Goal: Complete application form

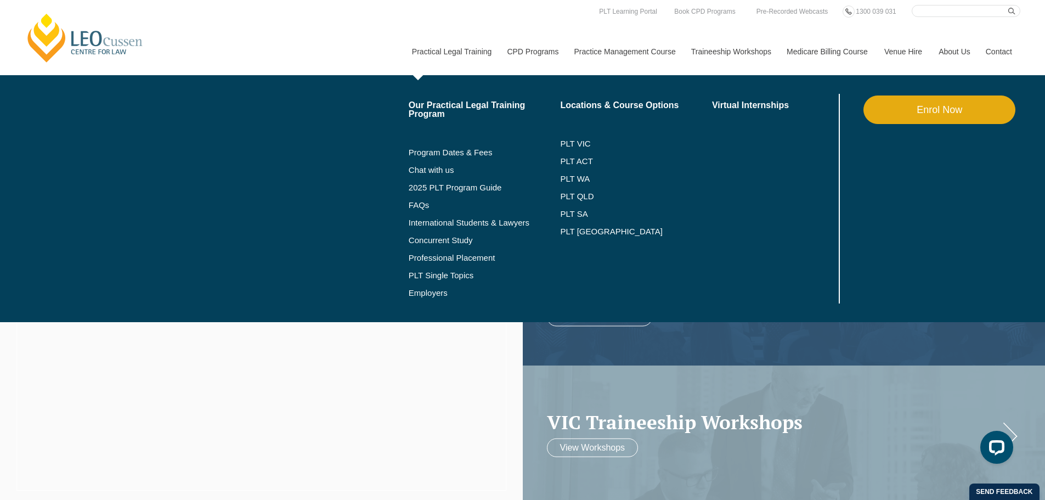
click at [661, 107] on link "Enrol Now" at bounding box center [940, 109] width 152 height 29
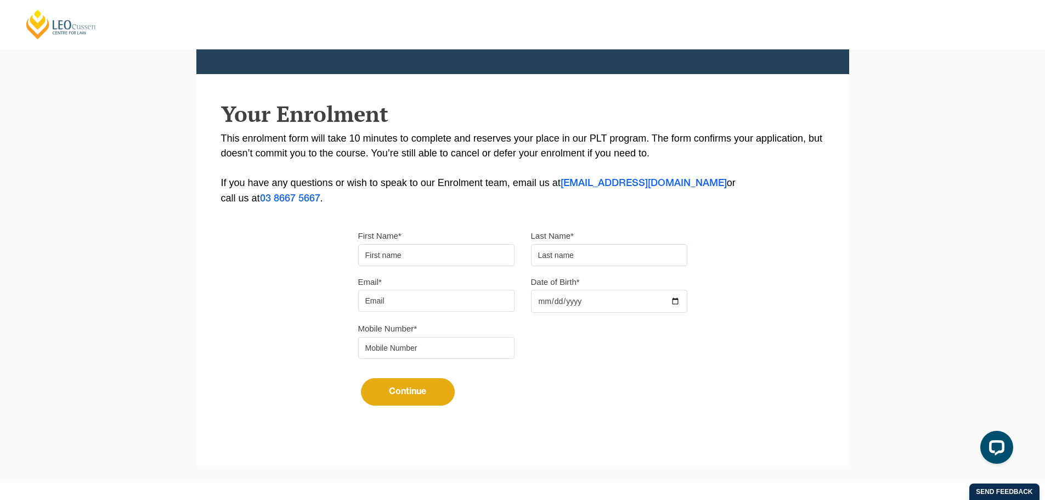
scroll to position [199, 0]
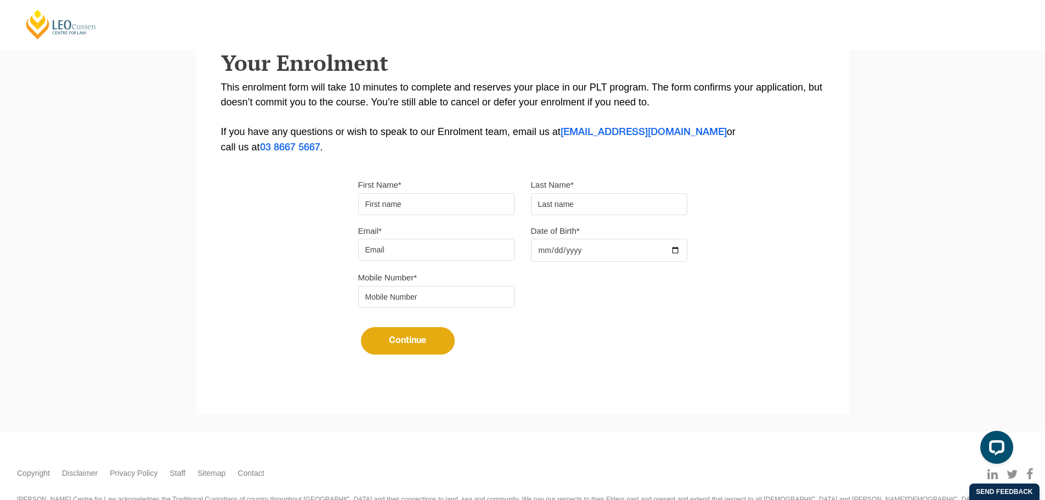
click at [411, 201] on input "First Name*" at bounding box center [436, 204] width 156 height 22
type input "Chakri"
type input "Morisetty"
type input "cmorisetty@gmail.com"
type input "0433443965"
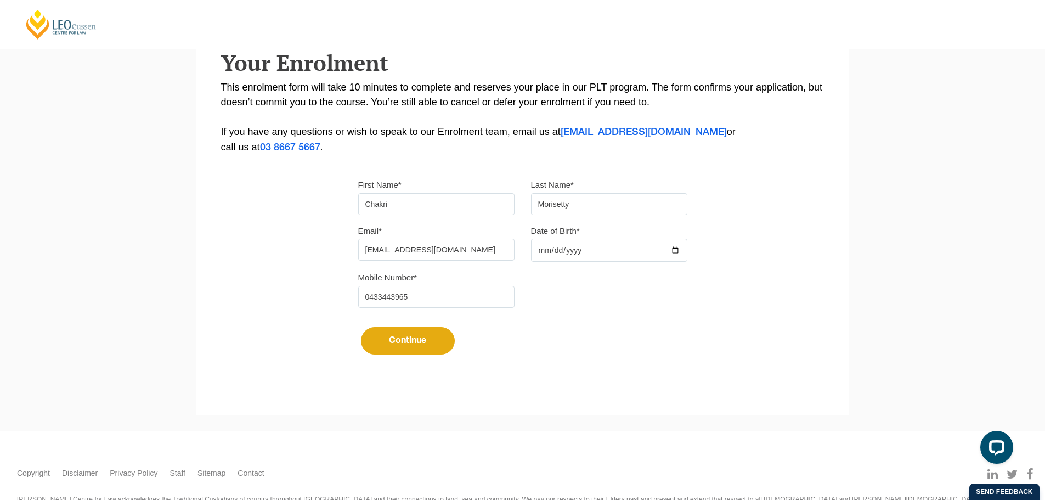
click at [547, 246] on input "Date of Birth*" at bounding box center [609, 250] width 156 height 23
type input "1980-01-01"
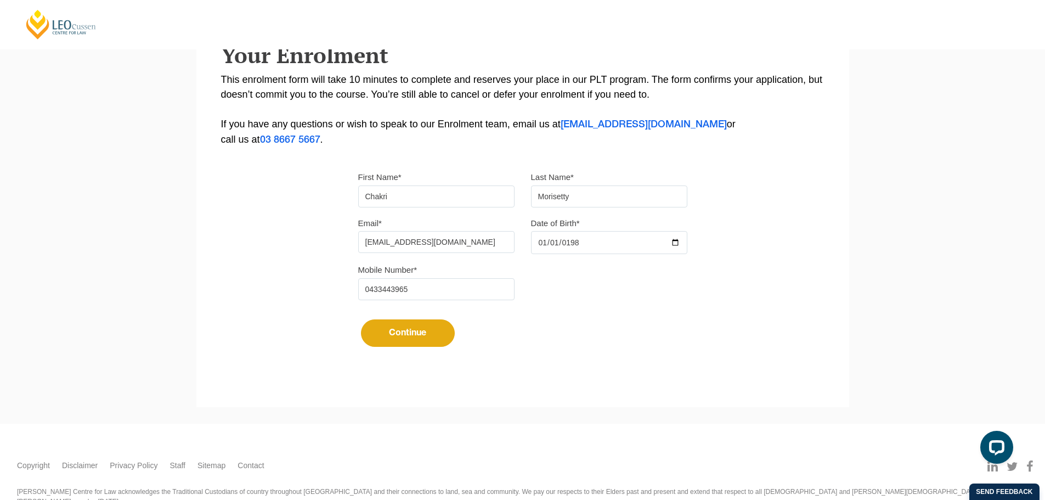
scroll to position [239, 0]
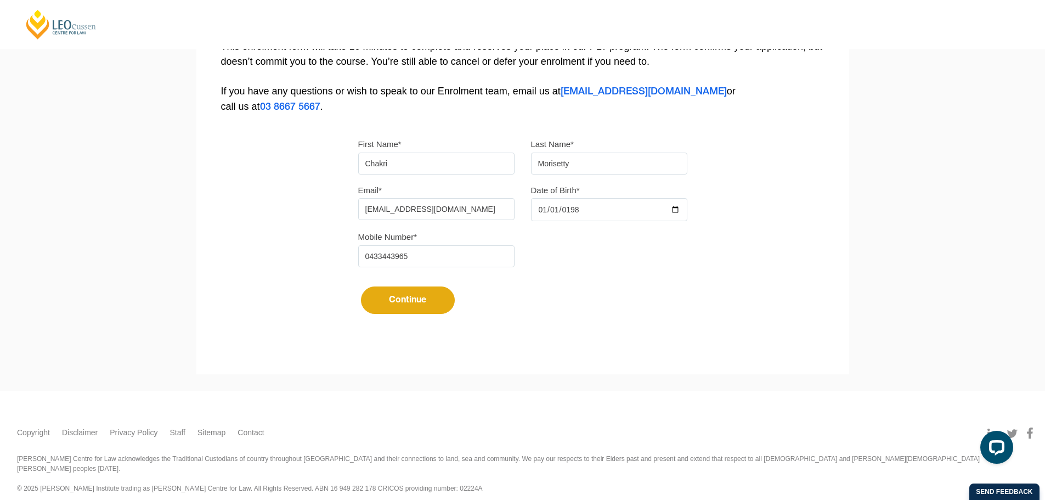
click at [413, 299] on button "Continue" at bounding box center [408, 299] width 94 height 27
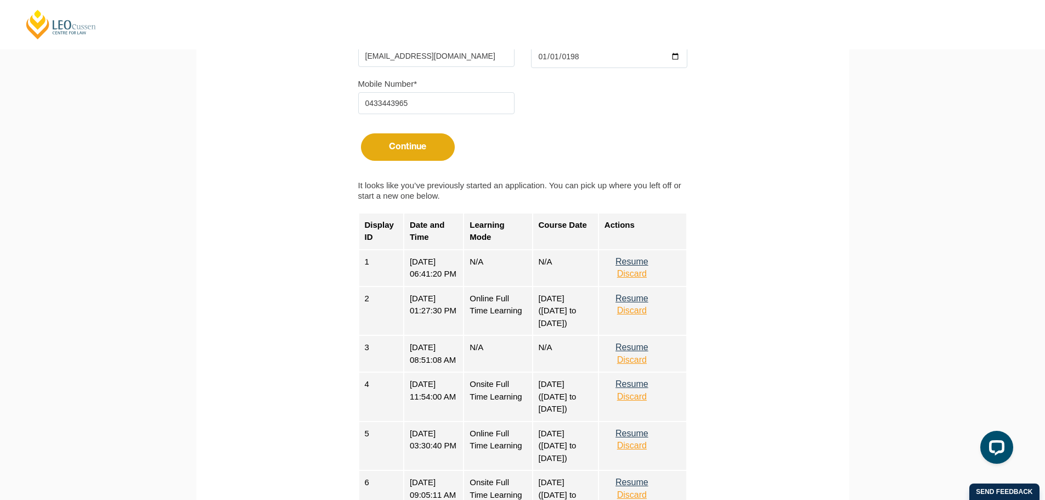
scroll to position [394, 0]
click at [645, 272] on button "Discard" at bounding box center [632, 272] width 55 height 10
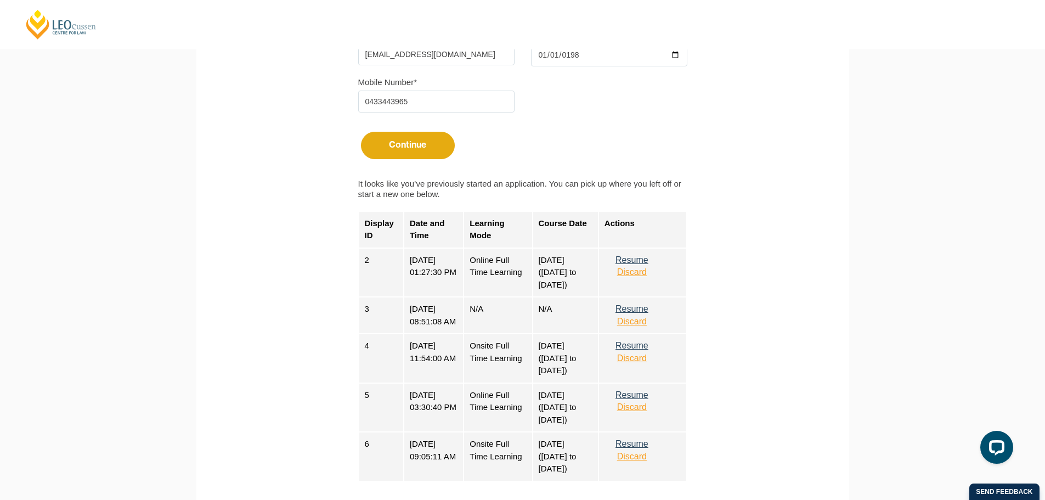
click at [645, 272] on button "Discard" at bounding box center [632, 272] width 55 height 10
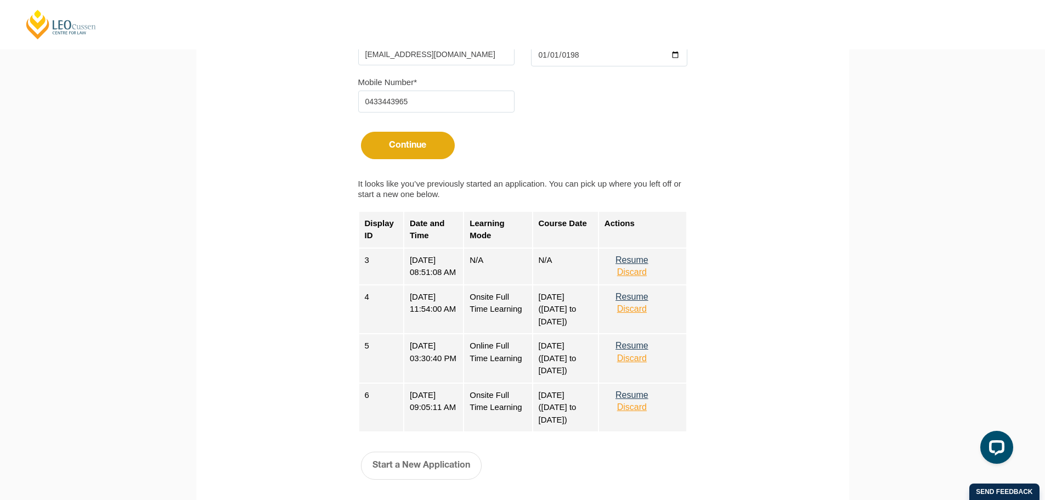
click at [645, 272] on button "Discard" at bounding box center [632, 272] width 55 height 10
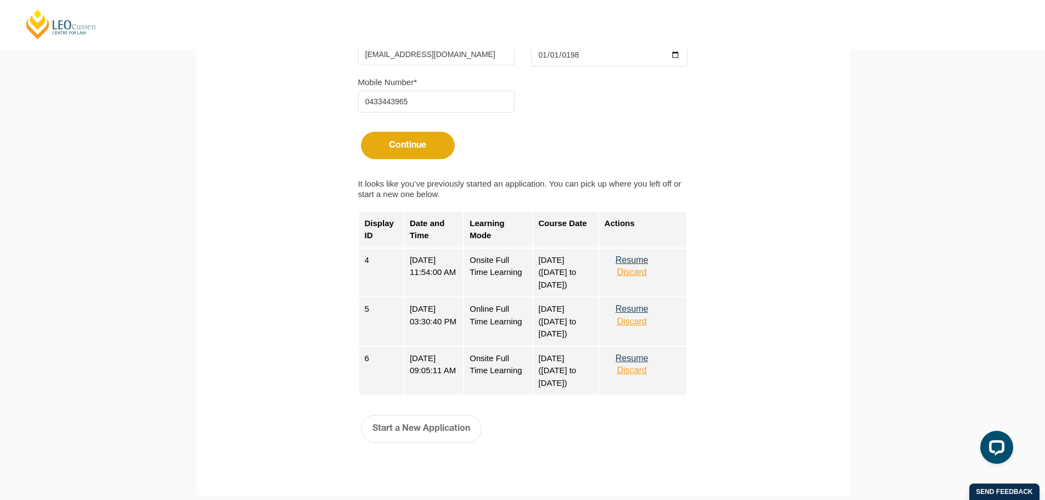
click at [645, 272] on button "Discard" at bounding box center [632, 272] width 55 height 10
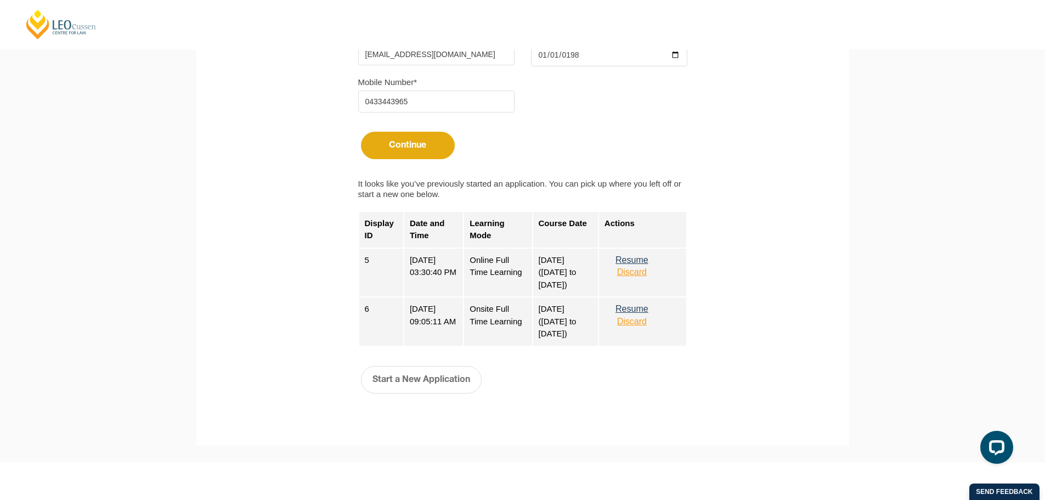
click at [645, 272] on button "Discard" at bounding box center [632, 272] width 55 height 10
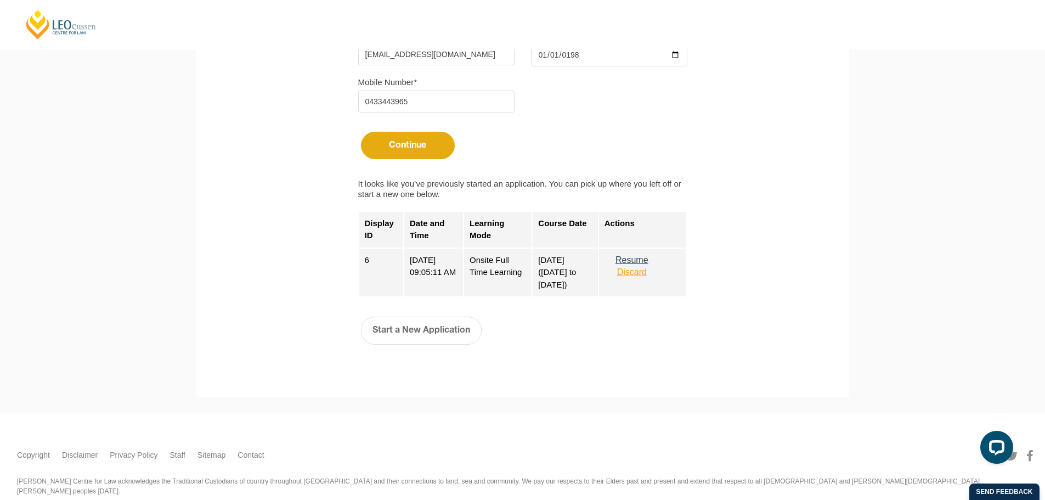
click at [645, 272] on button "Discard" at bounding box center [632, 272] width 55 height 10
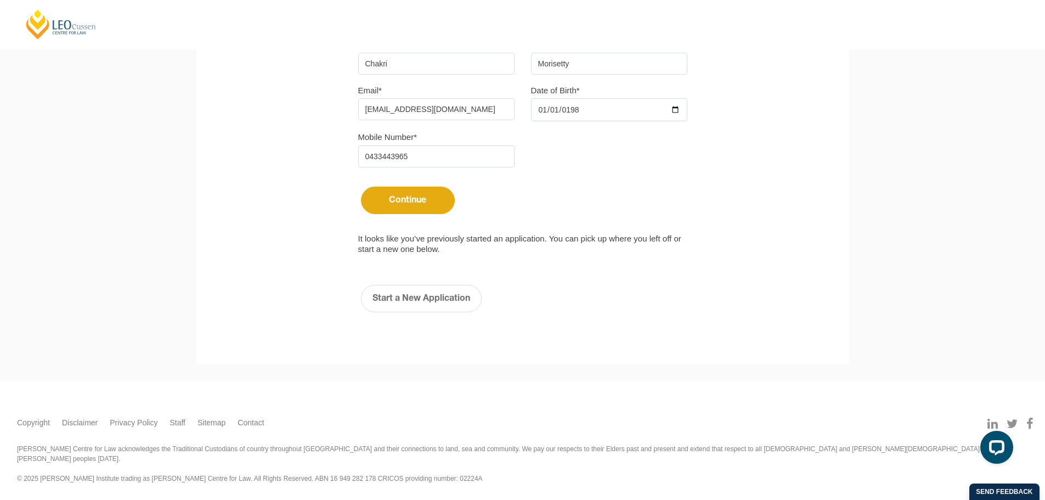
scroll to position [329, 0]
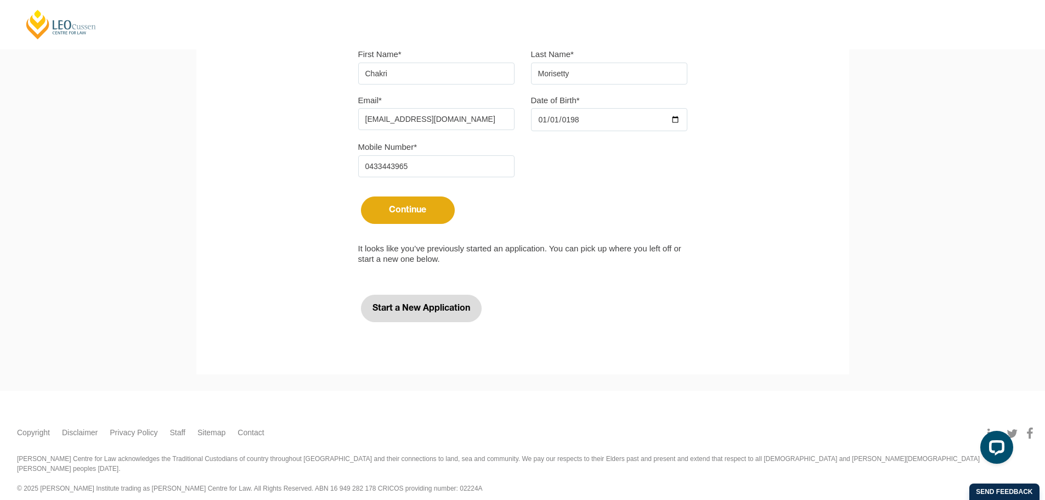
click at [442, 310] on button "Start a New Application" at bounding box center [421, 308] width 121 height 27
select select
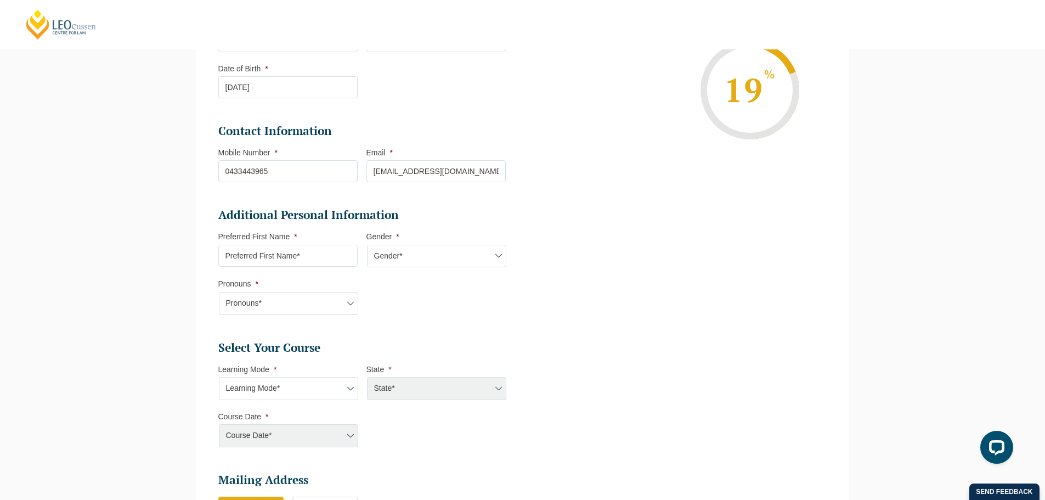
scroll to position [228, 0]
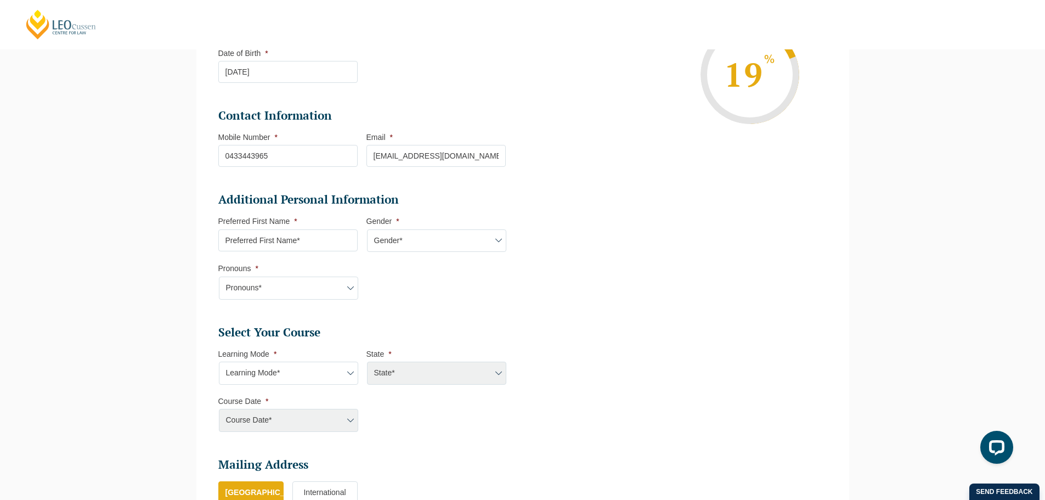
click at [327, 245] on input "Preferred First Name *" at bounding box center [287, 240] width 139 height 22
type input "Chakri"
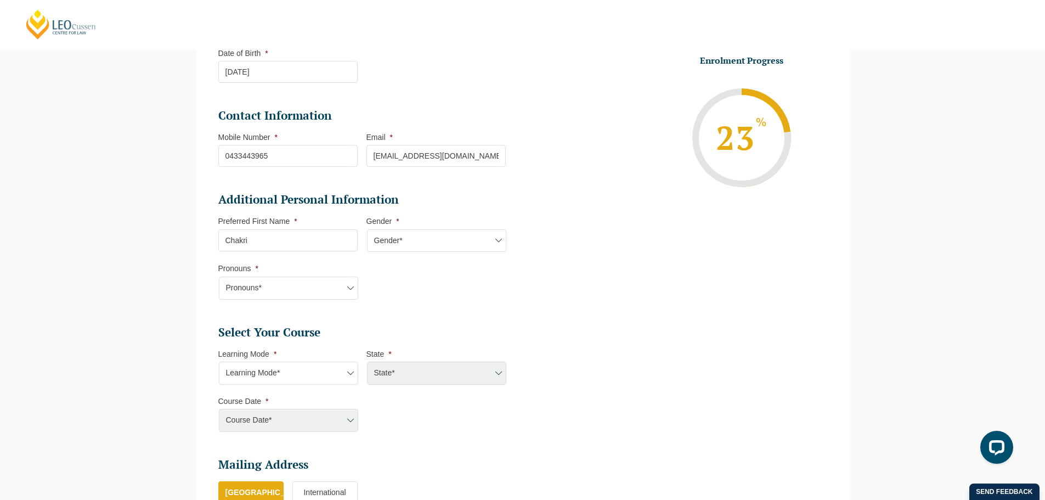
click at [439, 242] on select "Gender* Male Female Nonbinary Intersex Prefer not to disclose Other" at bounding box center [436, 240] width 139 height 23
select select "Male"
click at [367, 229] on select "Gender* Male Female Nonbinary Intersex Prefer not to disclose Other" at bounding box center [436, 240] width 139 height 23
click at [328, 288] on select "Pronouns* She/Her/Hers He/Him/His They/Them/Theirs Other Prefer not to disclose" at bounding box center [288, 288] width 139 height 23
select select "He/Him/His"
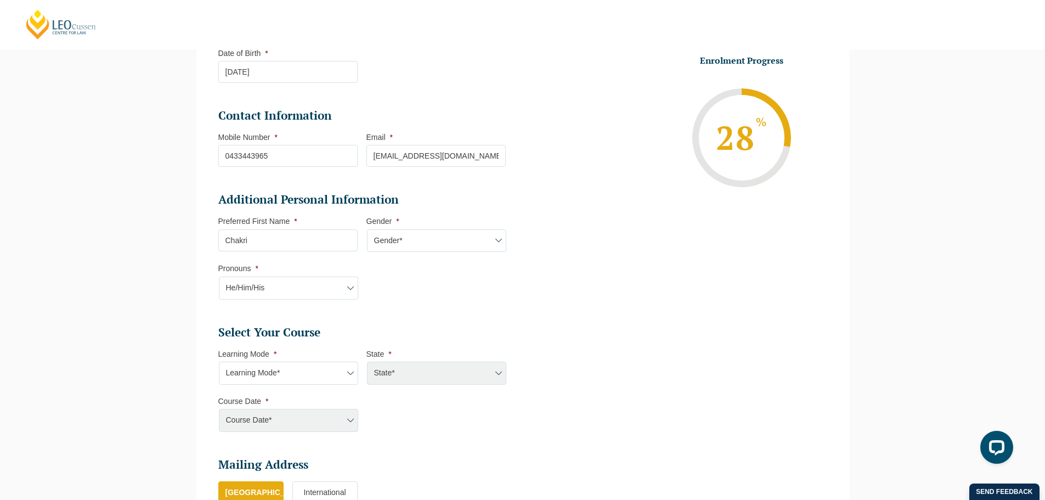
click at [219, 277] on select "Pronouns* She/Her/Hers He/Him/His They/Them/Theirs Other Prefer not to disclose" at bounding box center [288, 288] width 139 height 23
click at [408, 303] on li "Additional Personal Information Preferred First Name * Chakri Gender * Gender* …" at bounding box center [366, 251] width 296 height 119
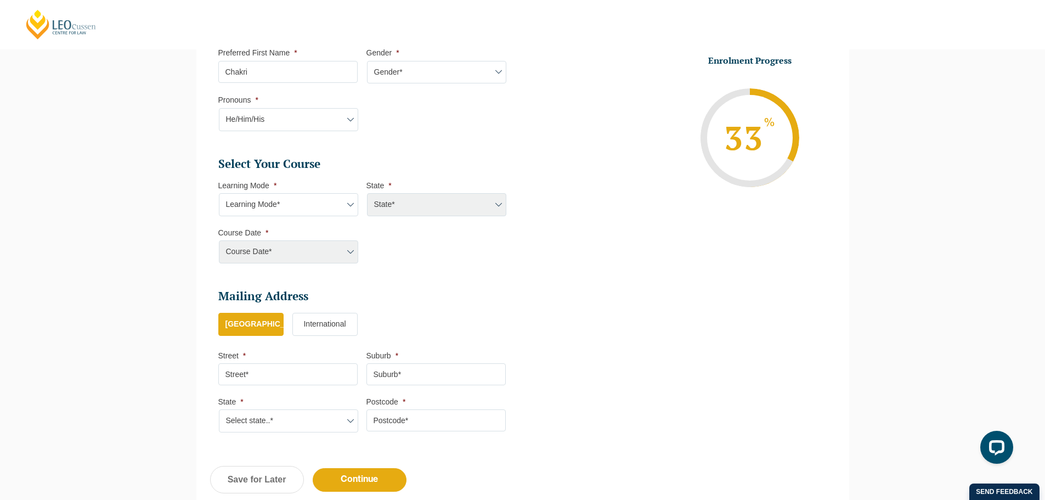
scroll to position [440, 0]
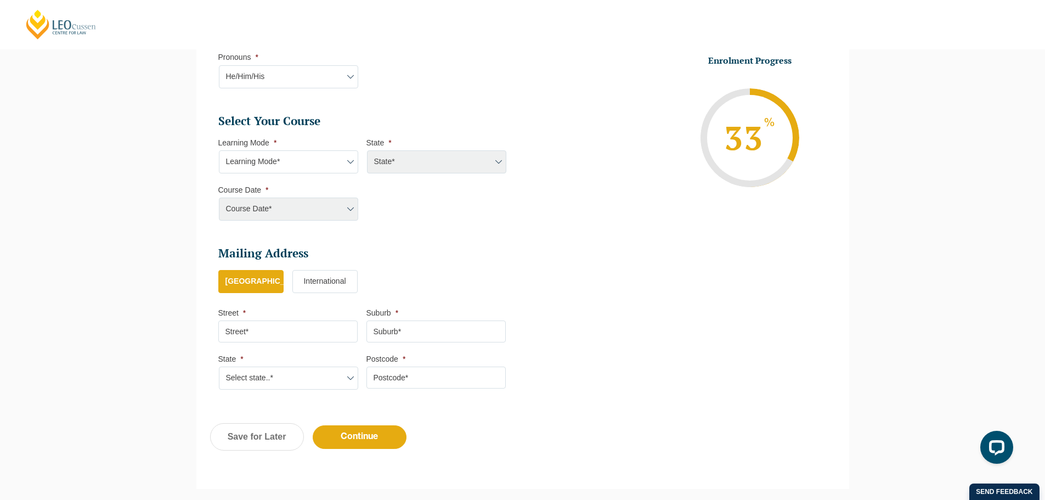
click at [327, 168] on select "Learning Mode* Online Full Time Learning Online Part Time Learning Blended Full…" at bounding box center [288, 161] width 139 height 23
select select "Online Full Time Learning"
click at [219, 150] on select "Learning Mode* Online Full Time Learning Online Part Time Learning Blended Full…" at bounding box center [288, 161] width 139 height 23
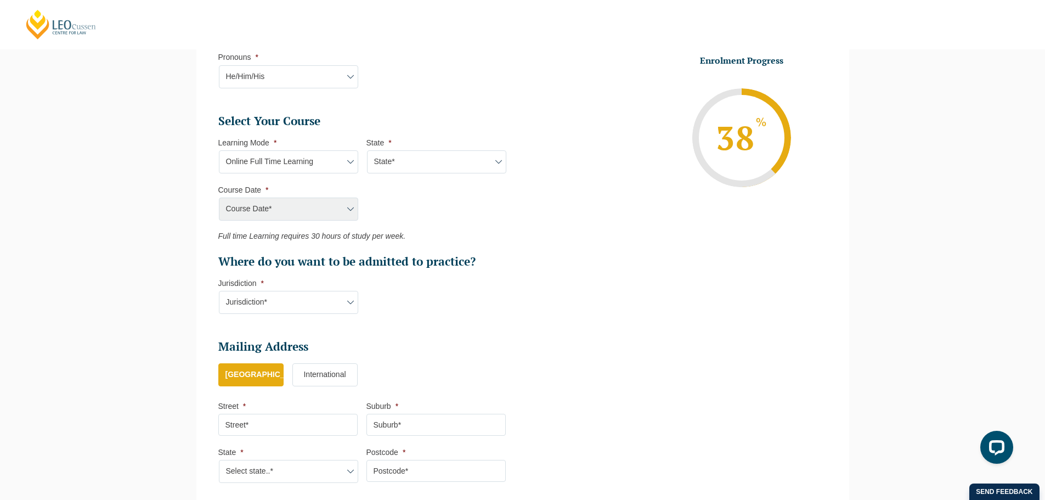
click at [442, 158] on select "State* National (ACT, NSW, VIC, QLD, SA, WA)" at bounding box center [436, 161] width 139 height 23
select select "National (ACT, NSW, VIC, QLD, SA, WA)"
click at [367, 150] on select "State* National (ACT, NSW, VIC, QLD, SA, WA)" at bounding box center [436, 161] width 139 height 23
click at [296, 212] on select "Course Date* September 2025 (22-Sep-2025 to 20-Feb-2026) December 2025 (08-Dec-…" at bounding box center [288, 209] width 139 height 23
select select "February 2026 (16-Feb-2026 to 03-Jul-2026)"
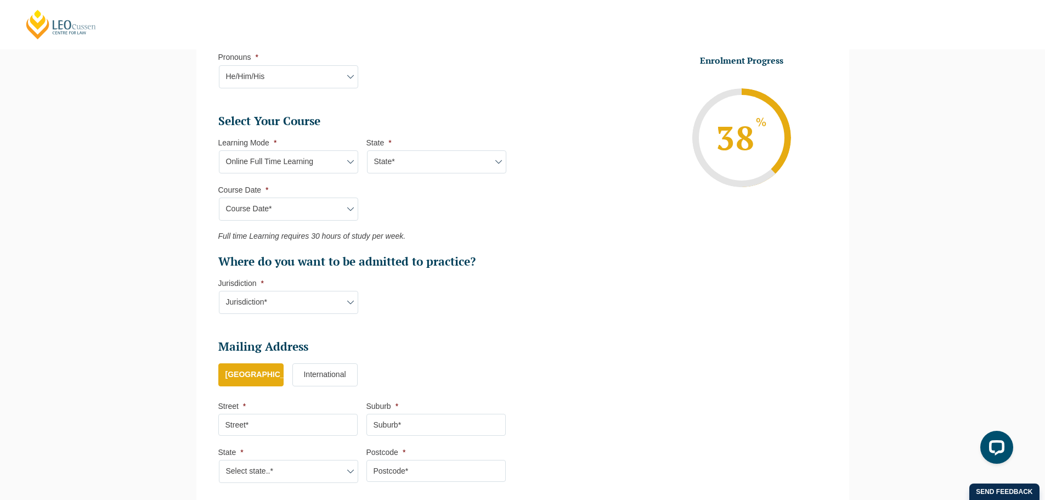
click at [219, 198] on select "Course Date* September 2025 (22-Sep-2025 to 20-Feb-2026) December 2025 (08-Dec-…" at bounding box center [288, 209] width 139 height 23
type input "Intake 03 February 2026 FT"
type input "Practical Legal Training (NAT)"
select select "NAT PLT (FEB) 2026 Full Time Online"
click at [291, 300] on select "Jurisdiction* VIC ACT NSW SA WA QLD" at bounding box center [288, 302] width 139 height 23
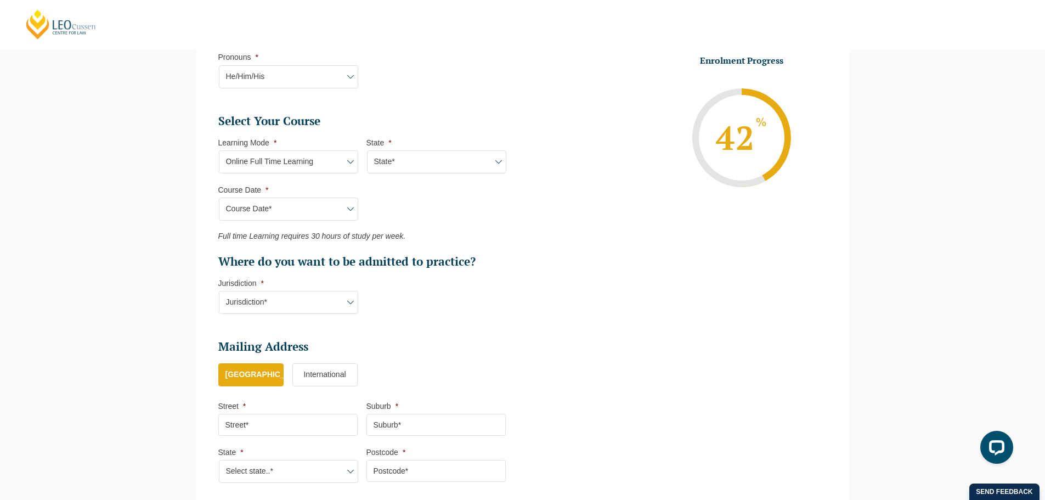
select select "NSW"
click at [219, 291] on select "Jurisdiction* VIC ACT NSW SA WA QLD" at bounding box center [288, 302] width 139 height 23
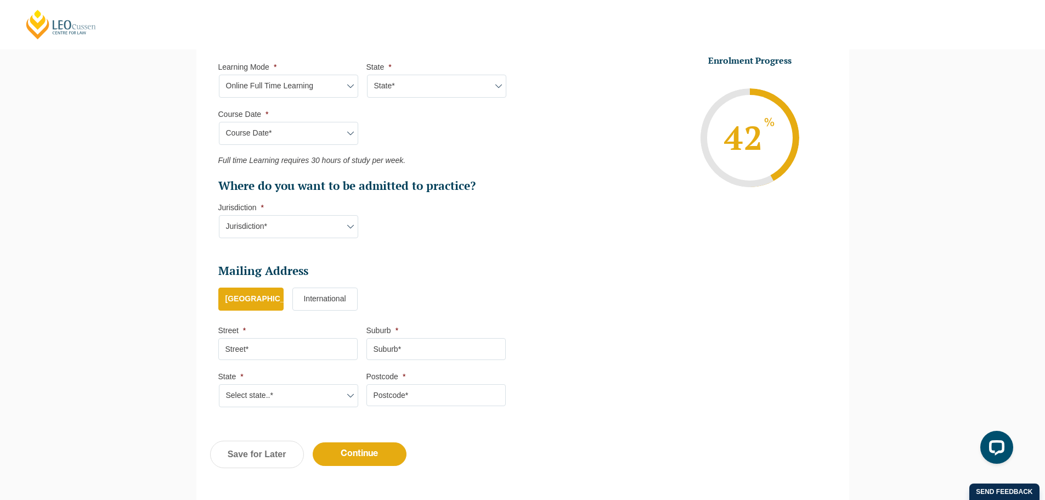
scroll to position [526, 0]
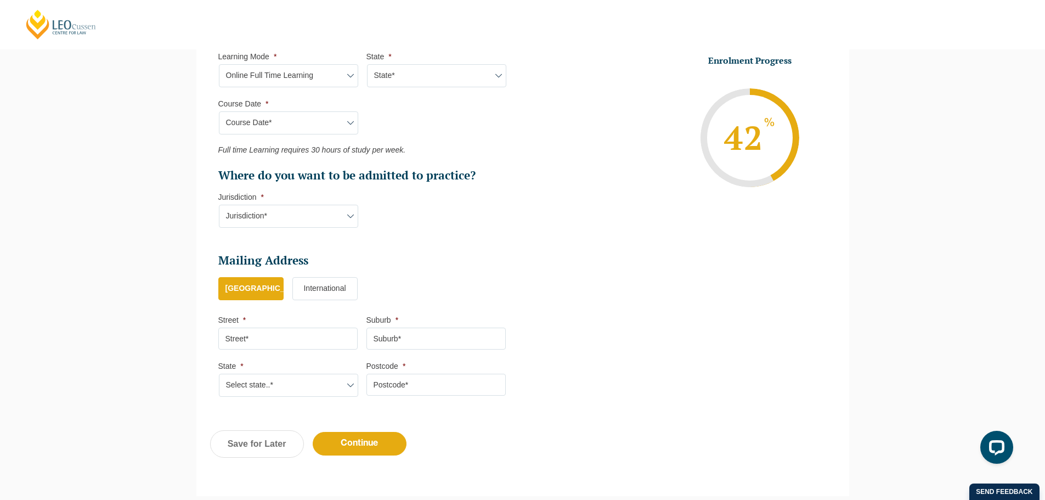
click at [290, 341] on input "Street *" at bounding box center [287, 339] width 139 height 22
type input "Leo Cussen Centre for Law, Level 16, 15 William Street"
type input "MELBOURNE"
select select "VIC"
type input "3000"
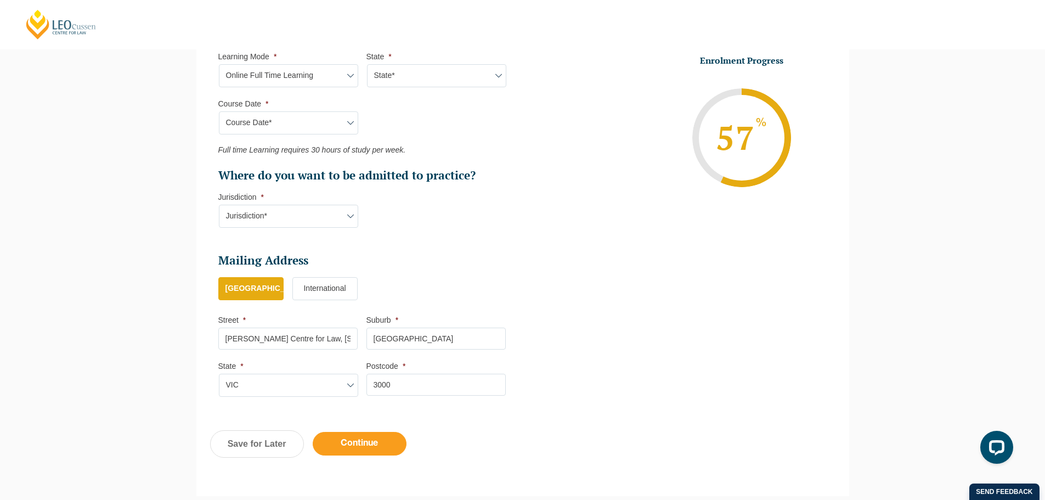
click at [348, 454] on input "Continue" at bounding box center [360, 444] width 94 height 24
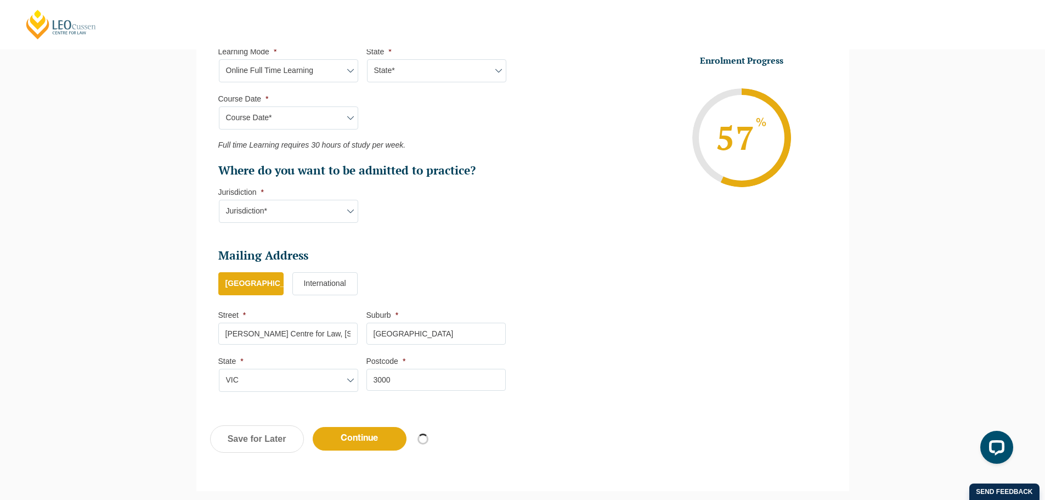
select select "Online Full Time Learning"
select select "National (ACT, NSW, VIC, QLD, SA, WA)"
select select
select select "February 2026 (16-Feb-2026 to 03-Jul-2026)"
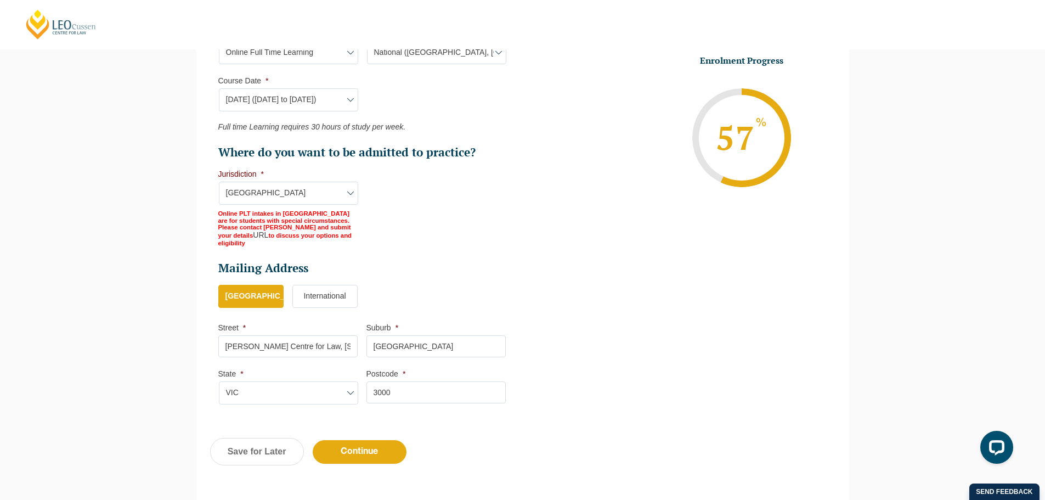
scroll to position [606, 0]
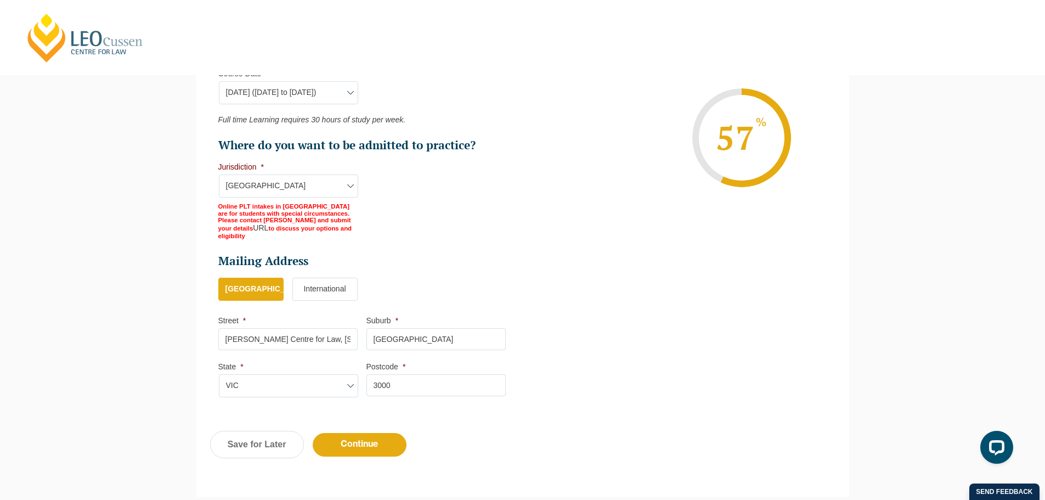
click at [404, 229] on li "Select Your Course This field is hidden when viewing the form Only for Flinder …" at bounding box center [366, 118] width 296 height 243
click at [364, 233] on ul "Personal Information First Name * Chakri Last Name * Morisetty Date of Birth * …" at bounding box center [366, 23] width 296 height 772
click at [268, 223] on link "URL" at bounding box center [260, 227] width 15 height 9
